Goal: Navigation & Orientation: Find specific page/section

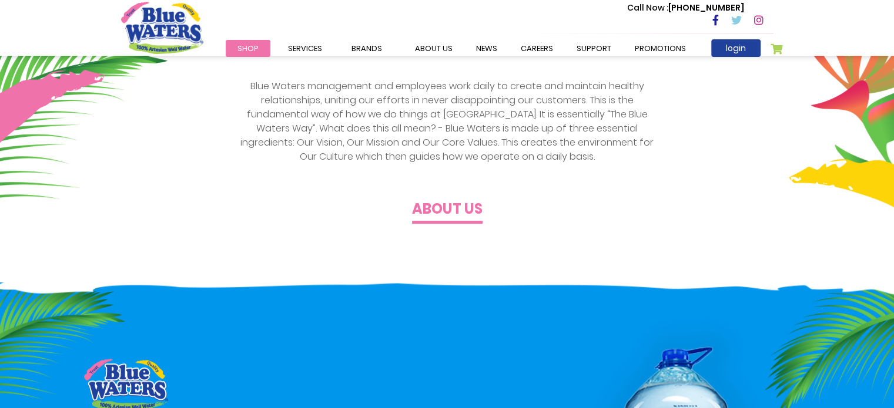
scroll to position [353, 0]
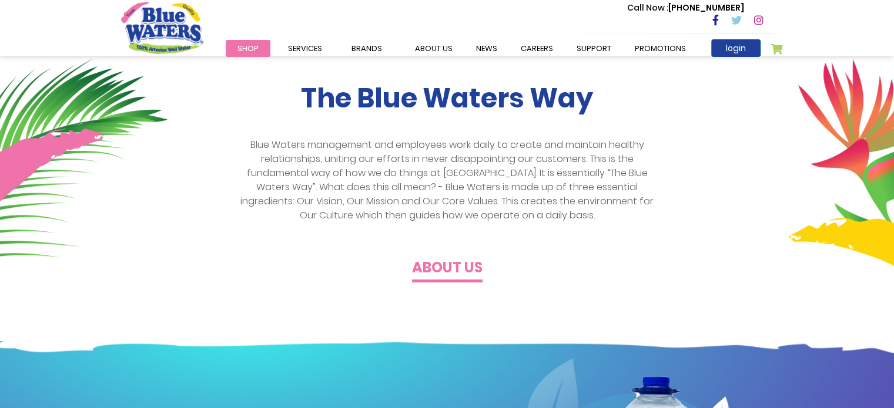
click at [467, 263] on h4 "About us" at bounding box center [447, 268] width 71 height 17
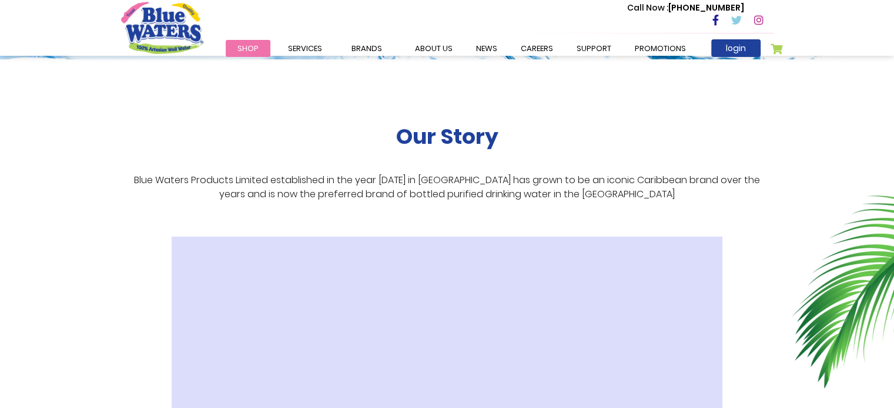
scroll to position [235, 0]
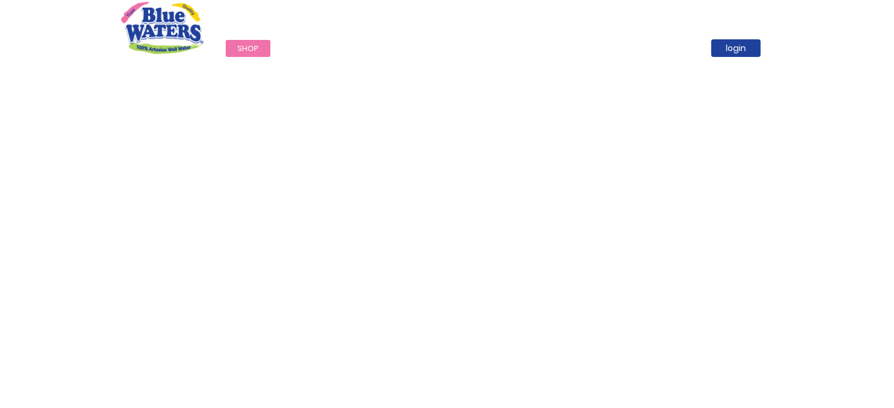
scroll to position [353, 0]
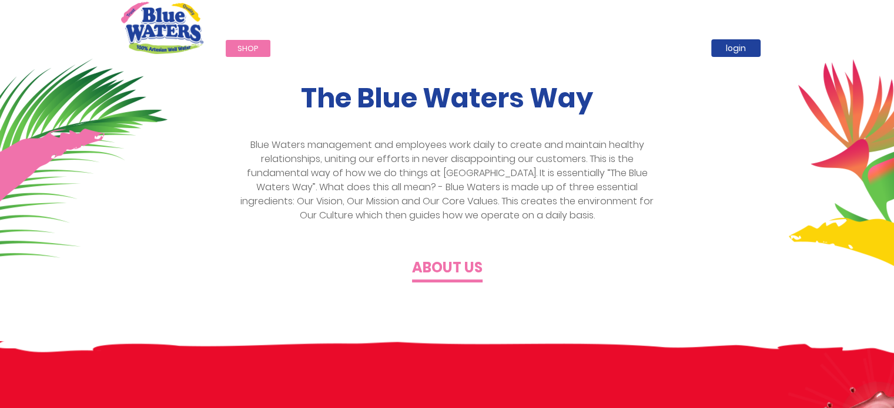
click at [439, 263] on h4 "About us" at bounding box center [447, 268] width 71 height 17
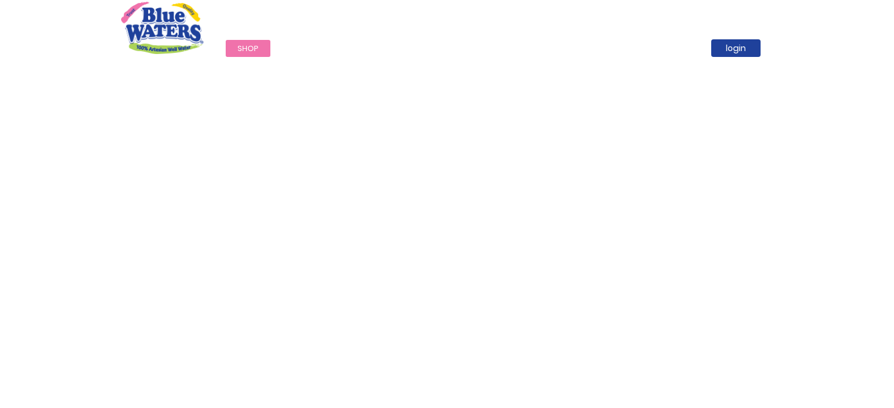
scroll to position [353, 0]
